Goal: Obtain resource: Download file/media

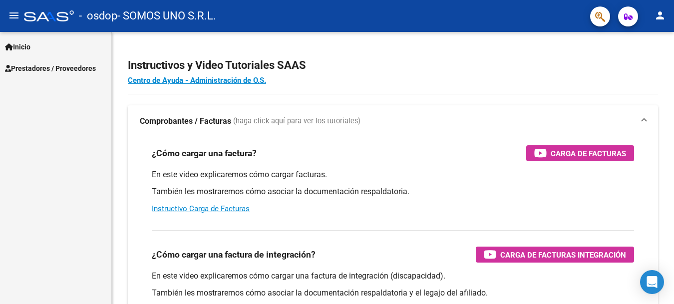
click at [52, 68] on span "Prestadores / Proveedores" at bounding box center [50, 68] width 91 height 11
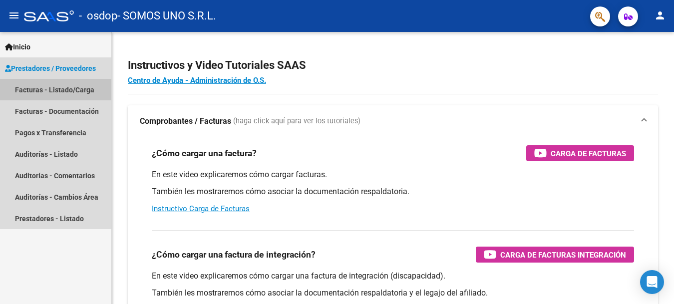
click at [70, 85] on link "Facturas - Listado/Carga" at bounding box center [55, 89] width 111 height 21
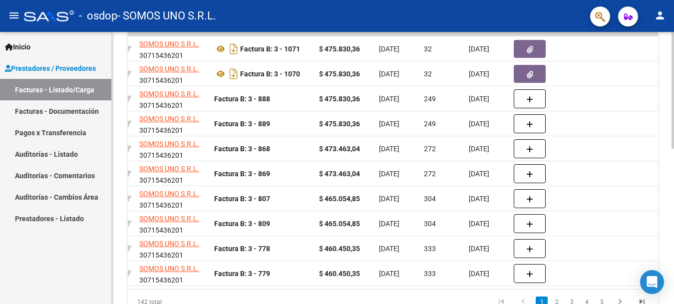
scroll to position [0, 273]
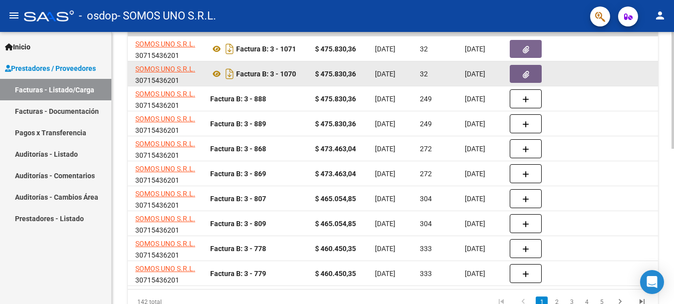
click at [528, 72] on icon "button" at bounding box center [526, 74] width 6 height 7
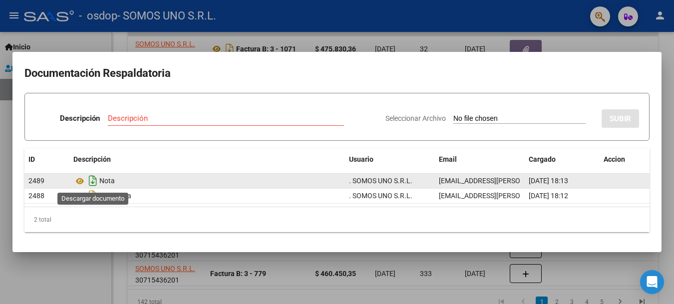
click at [94, 178] on icon "Descargar documento" at bounding box center [92, 181] width 13 height 16
click at [571, 275] on div at bounding box center [337, 152] width 674 height 304
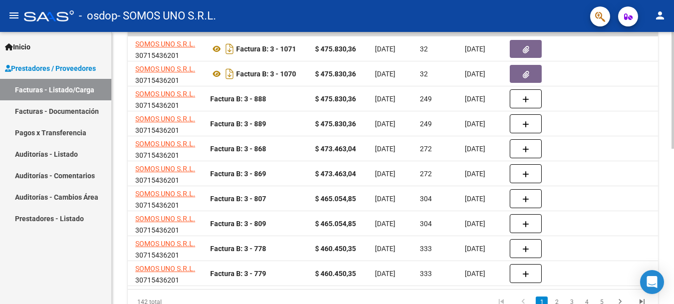
scroll to position [11, 0]
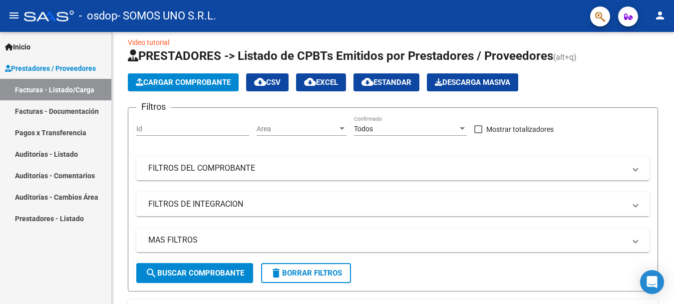
click at [662, 16] on mat-icon "person" at bounding box center [660, 15] width 12 height 12
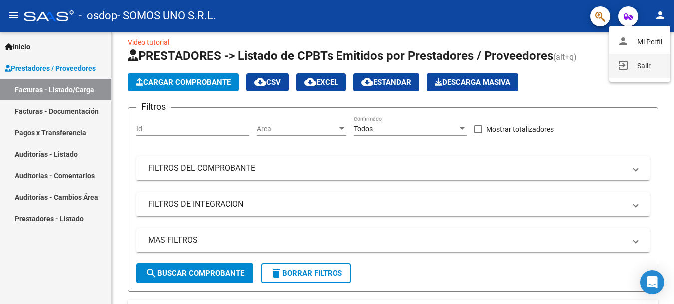
click at [642, 67] on button "exit_to_app Salir" at bounding box center [639, 66] width 61 height 24
